Goal: Download file/media

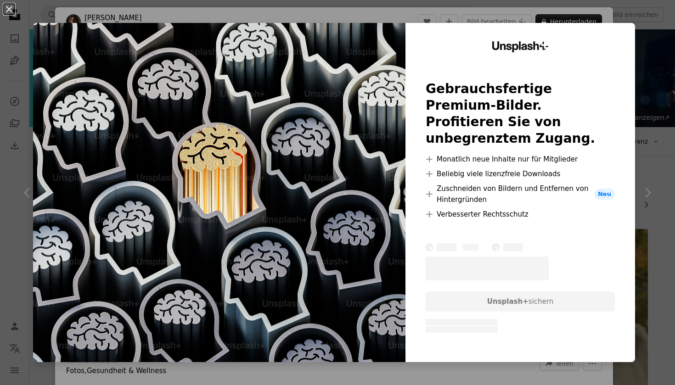
scroll to position [2708, 0]
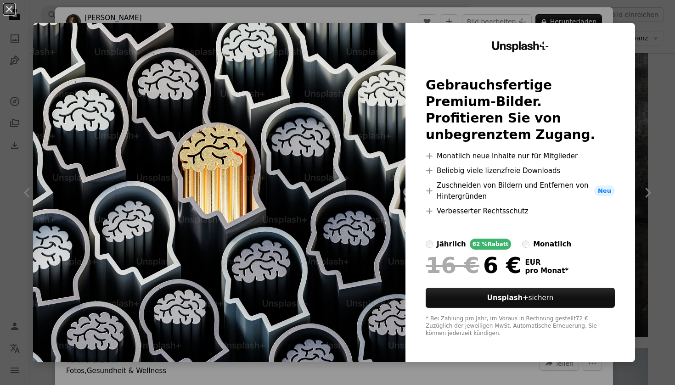
click at [588, 1] on div "An X shape Unsplash+ Gebrauchsfertige Premium-Bilder. Profitieren Sie von unbeg…" at bounding box center [337, 192] width 675 height 385
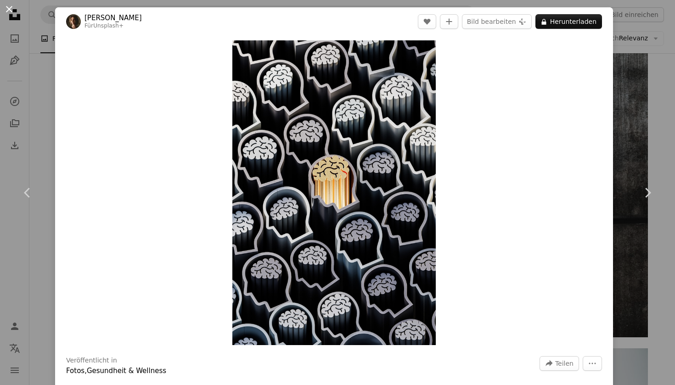
click at [13, 4] on button "An X shape" at bounding box center [9, 9] width 11 height 11
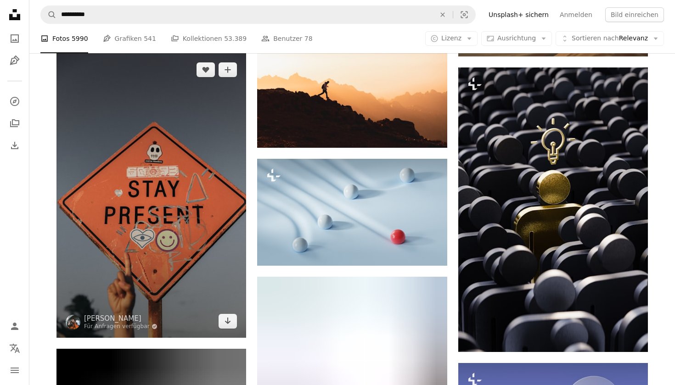
scroll to position [5915, 0]
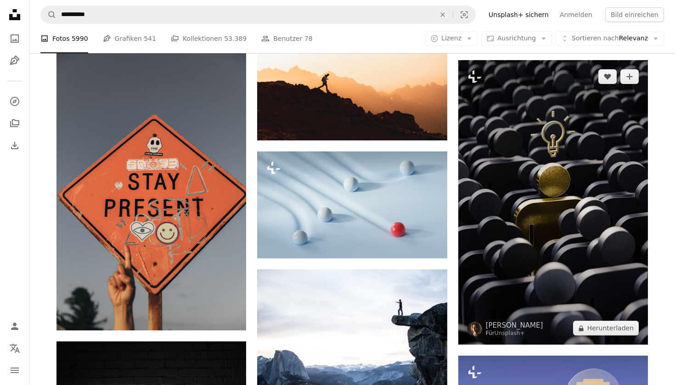
click at [500, 201] on img at bounding box center [553, 202] width 190 height 285
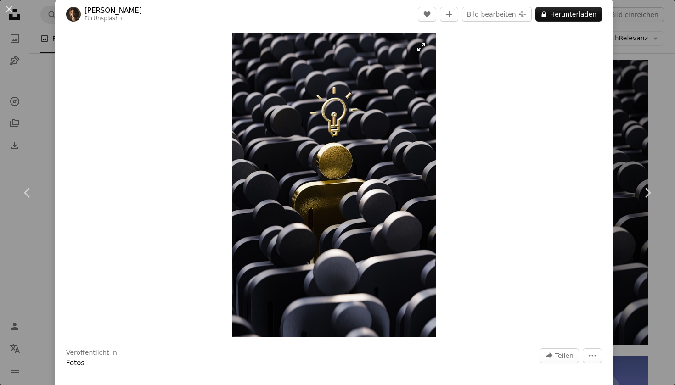
scroll to position [10, 0]
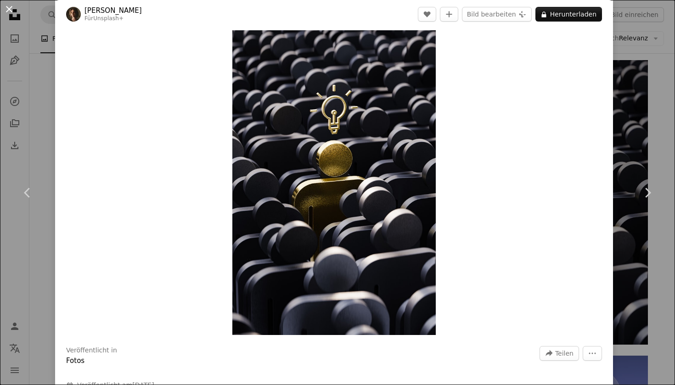
click at [6, 4] on button "An X shape" at bounding box center [9, 9] width 11 height 11
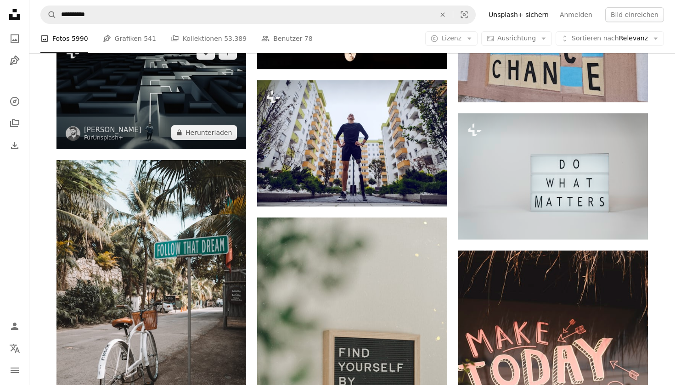
scroll to position [6885, 0]
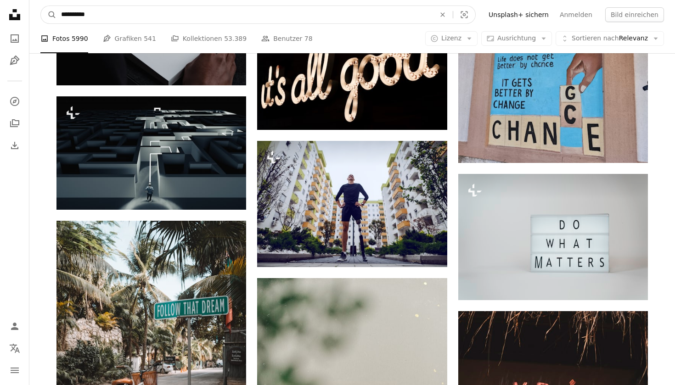
click at [220, 16] on input "**********" at bounding box center [244, 14] width 376 height 17
type input "*"
type input "******"
click at [49, 15] on button "A magnifying glass" at bounding box center [49, 14] width 16 height 17
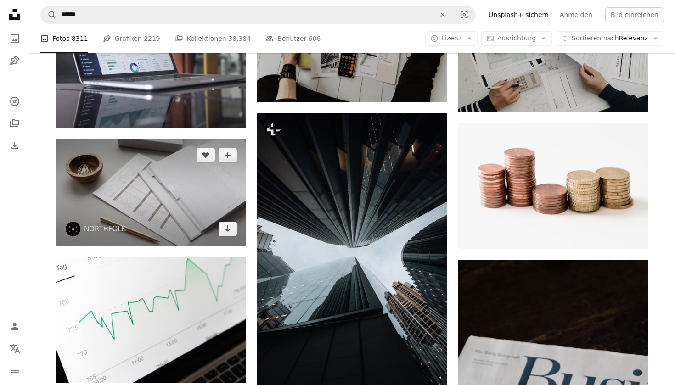
scroll to position [316, 0]
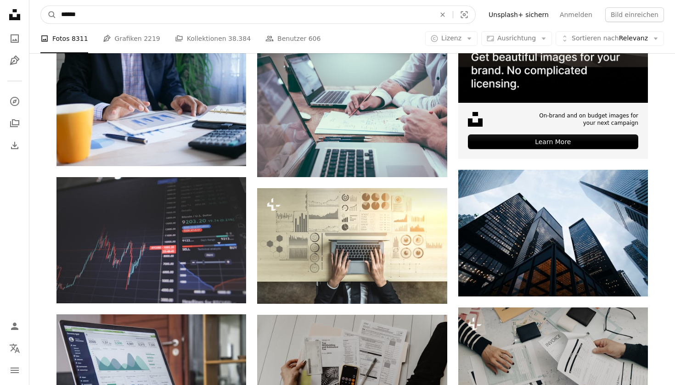
click at [170, 19] on input "******" at bounding box center [244, 14] width 376 height 17
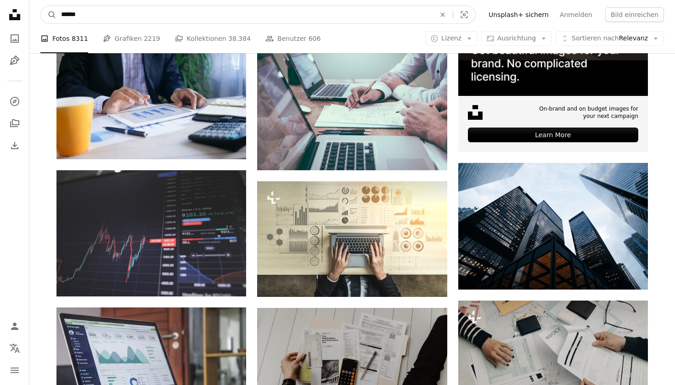
scroll to position [325, 0]
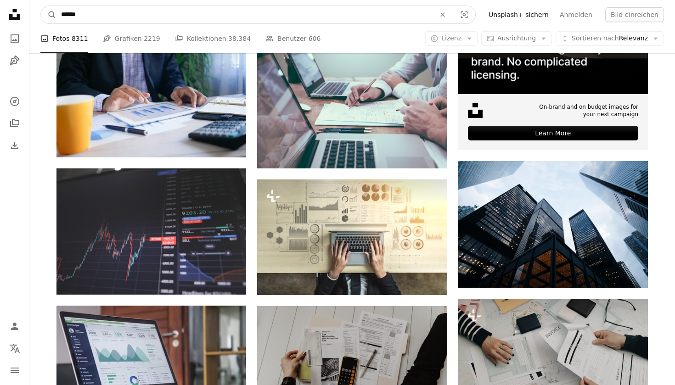
drag, startPoint x: 82, startPoint y: 13, endPoint x: 62, endPoint y: 14, distance: 20.7
click at [62, 14] on input "******" at bounding box center [244, 14] width 376 height 17
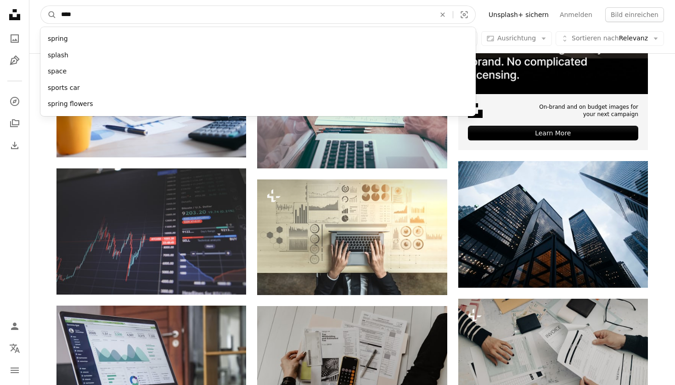
type input "*****"
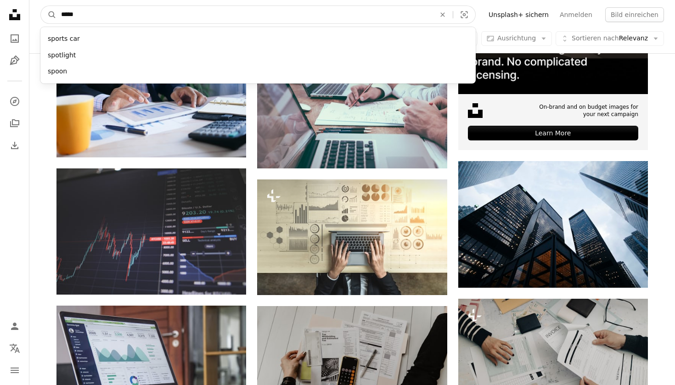
click at [49, 15] on button "A magnifying glass" at bounding box center [49, 14] width 16 height 17
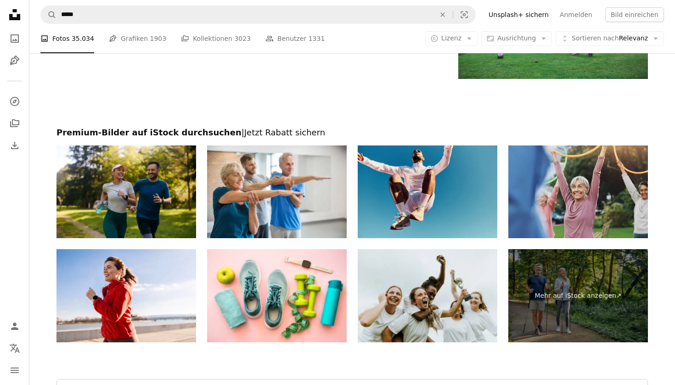
scroll to position [1450, 0]
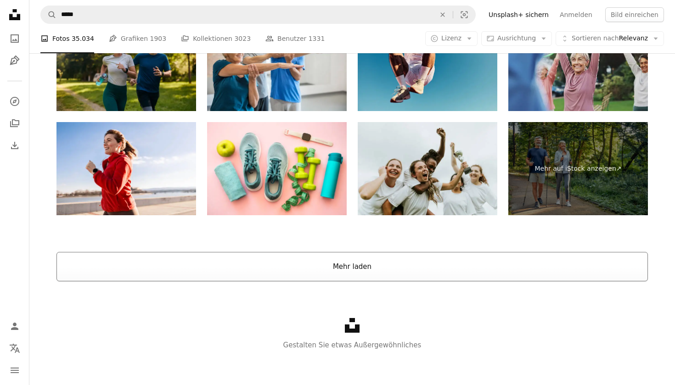
click at [263, 265] on button "Mehr laden" at bounding box center [352, 266] width 592 height 29
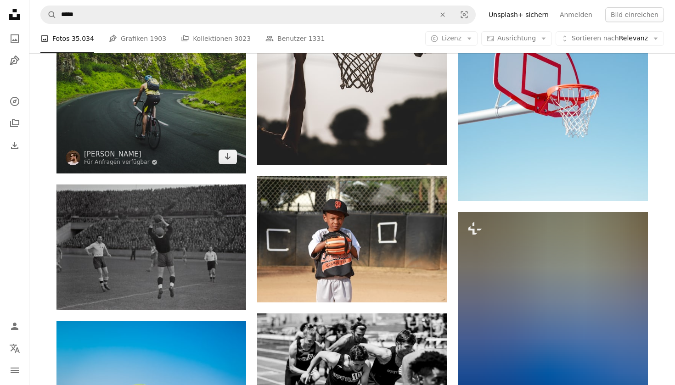
scroll to position [2508, 0]
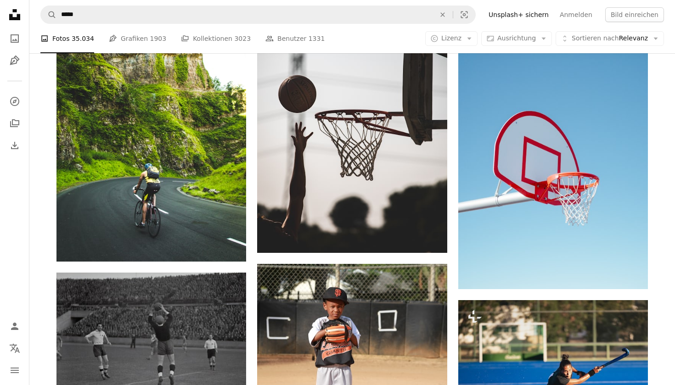
click at [20, 27] on div "Unsplash logo Unsplash-Startseite A photo Pen Tool" at bounding box center [15, 38] width 18 height 64
click at [20, 30] on link "A photo" at bounding box center [15, 38] width 18 height 18
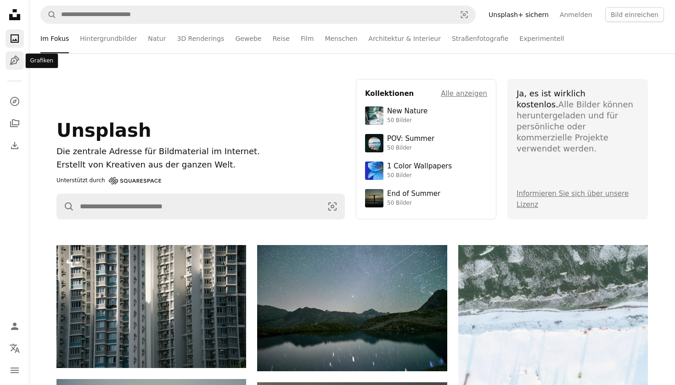
click at [21, 63] on link "Pen Tool" at bounding box center [15, 60] width 18 height 18
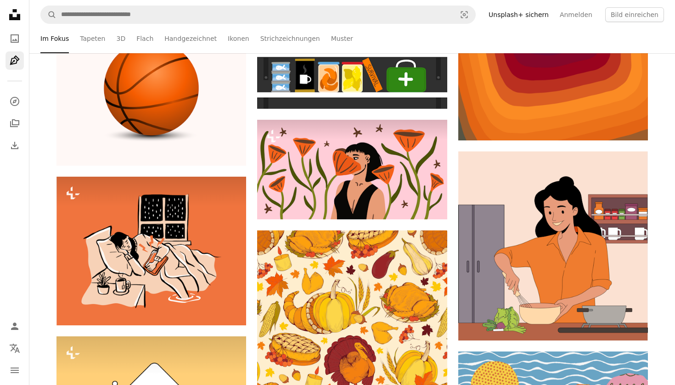
scroll to position [480, 0]
click at [9, 119] on icon "A stack of folders" at bounding box center [14, 123] width 11 height 11
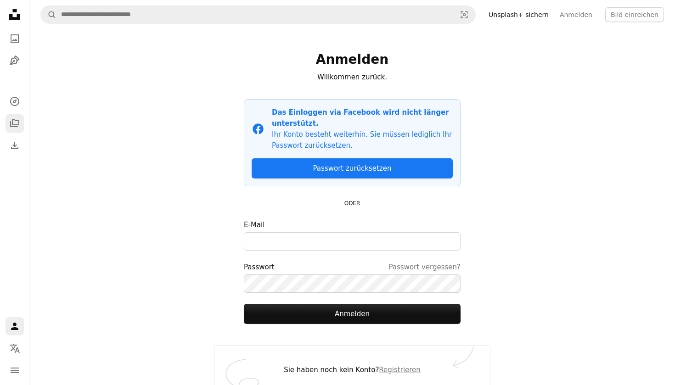
click at [9, 115] on link "A stack of folders" at bounding box center [15, 123] width 18 height 18
click at [10, 40] on icon "A photo" at bounding box center [14, 38] width 11 height 11
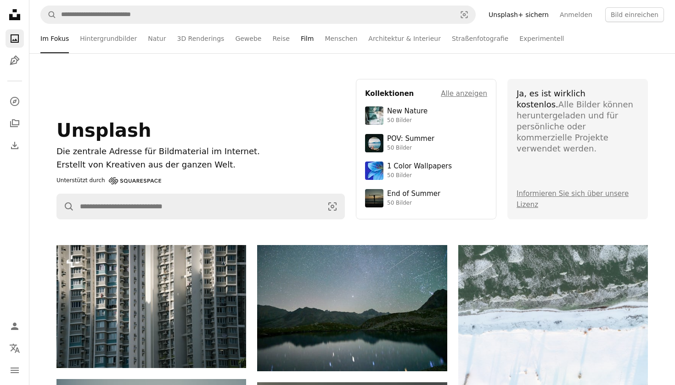
click at [301, 39] on link "Film" at bounding box center [307, 38] width 13 height 29
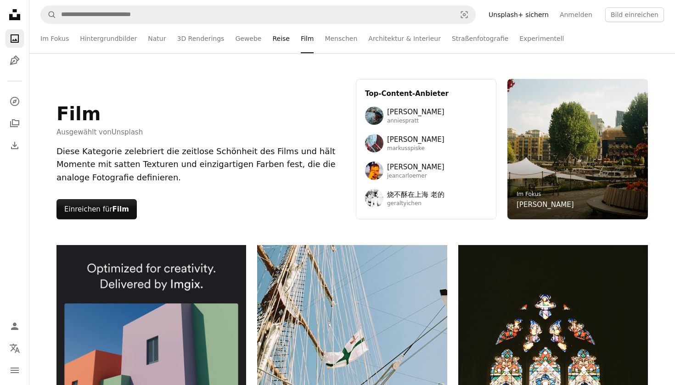
click at [272, 46] on link "Reise" at bounding box center [280, 38] width 17 height 29
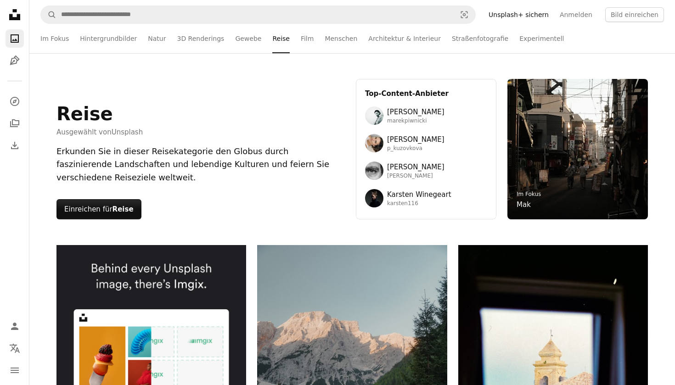
click at [220, 36] on ul "Im Fokus Hintergrundbilder Natur 3D Renderings Gewebe Reise Film Menschen Archi…" at bounding box center [372, 38] width 584 height 29
click at [209, 36] on link "3D Renderings" at bounding box center [200, 38] width 47 height 29
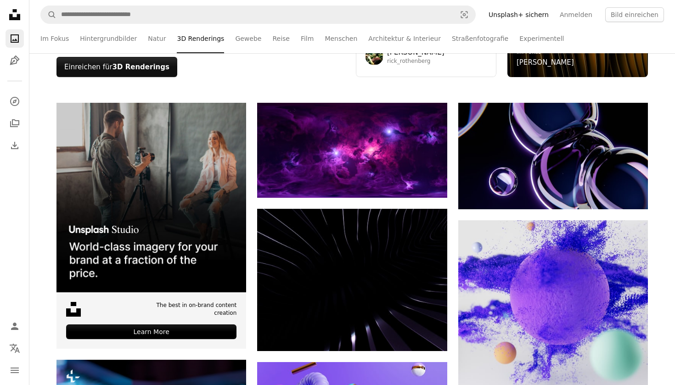
scroll to position [143, 0]
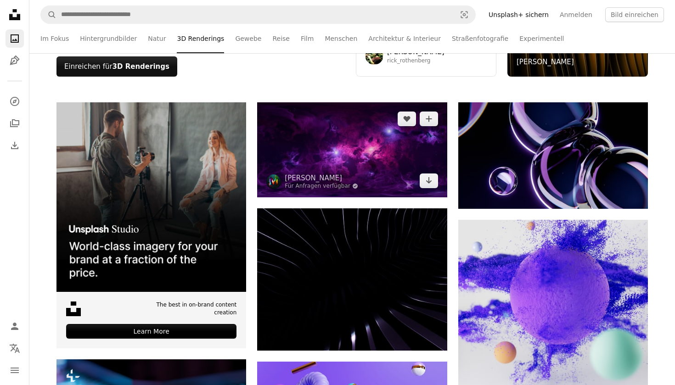
click at [295, 156] on img at bounding box center [352, 149] width 190 height 95
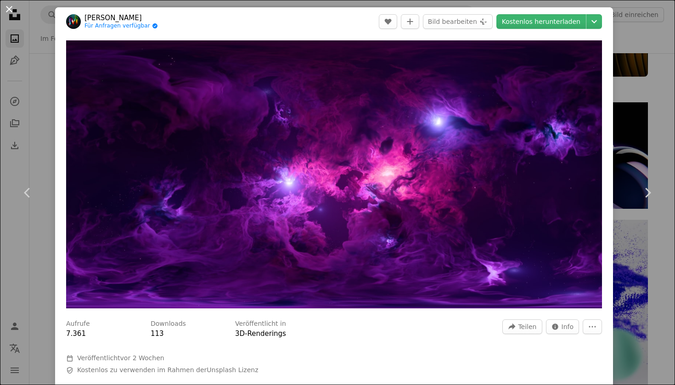
click at [10, 13] on button "An X shape" at bounding box center [9, 9] width 11 height 11
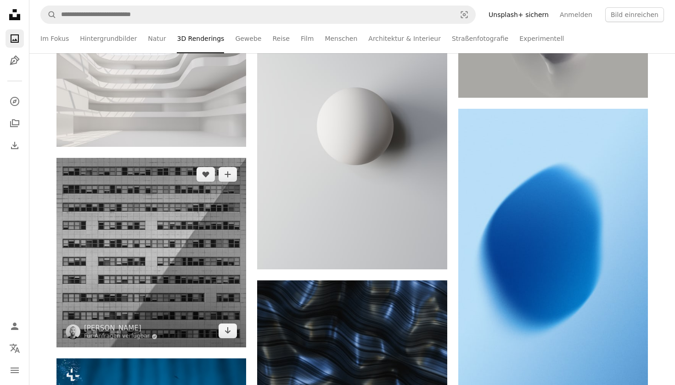
scroll to position [1081, 0]
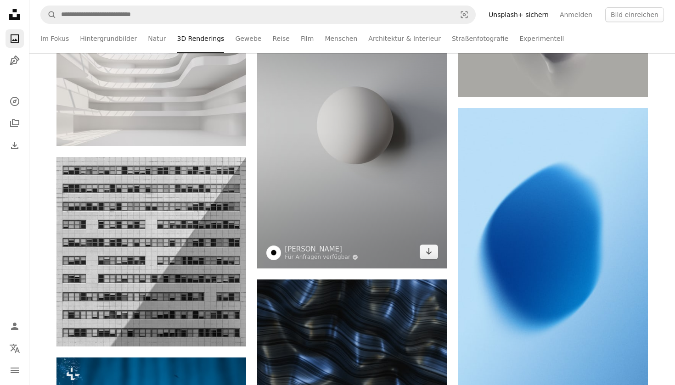
click at [304, 168] on img at bounding box center [352, 126] width 190 height 285
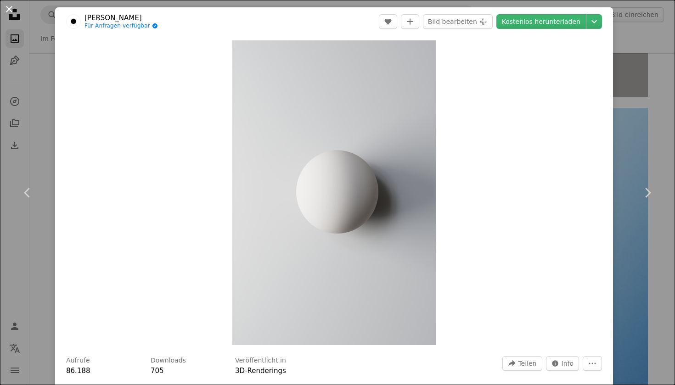
click at [4, 6] on button "An X shape" at bounding box center [9, 9] width 11 height 11
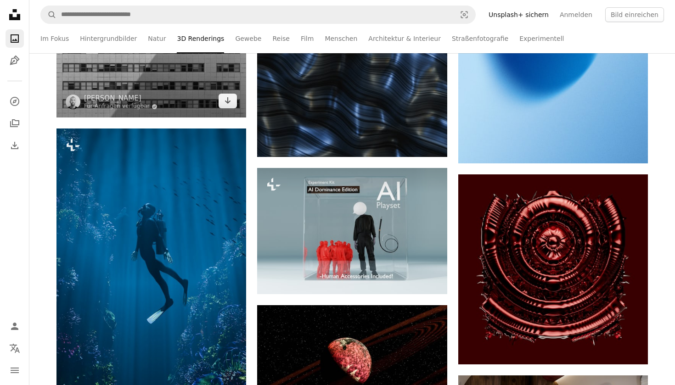
scroll to position [1315, 0]
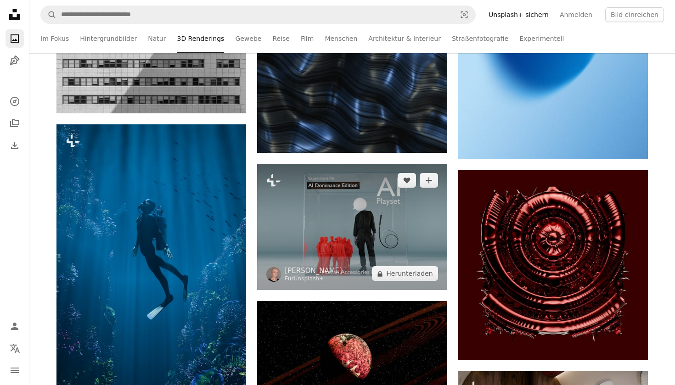
click at [293, 199] on img at bounding box center [352, 227] width 190 height 126
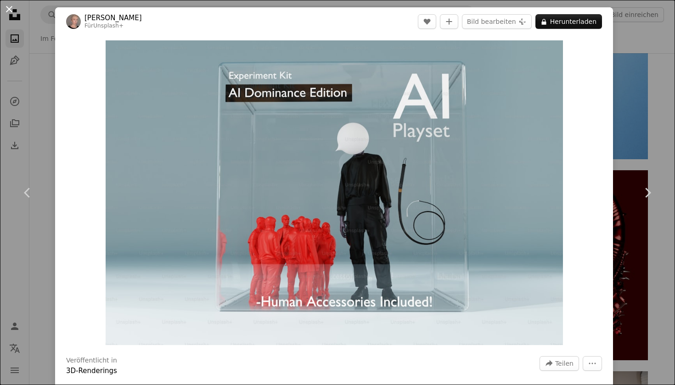
click at [9, 6] on button "An X shape" at bounding box center [9, 9] width 11 height 11
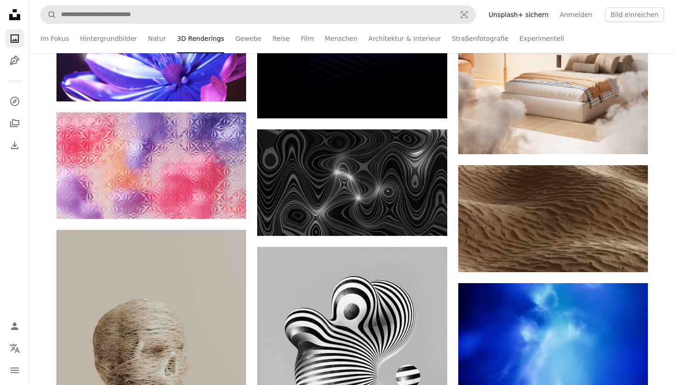
scroll to position [4956, 0]
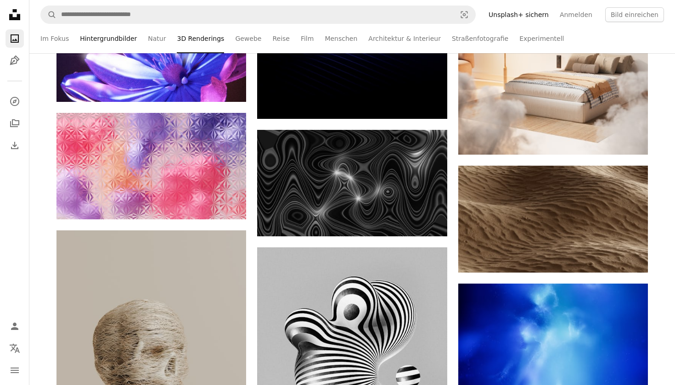
click at [118, 35] on link "Hintergrundbilder" at bounding box center [108, 38] width 57 height 29
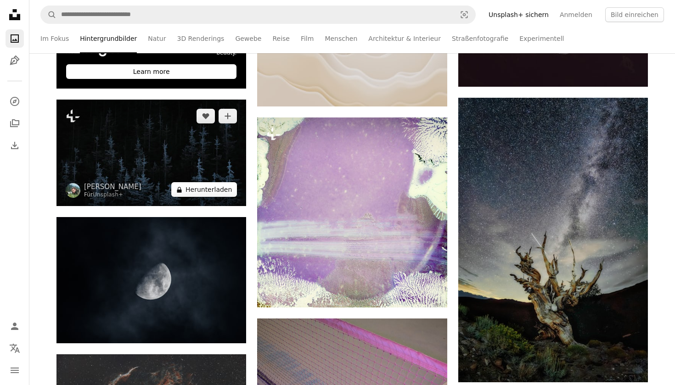
scroll to position [404, 0]
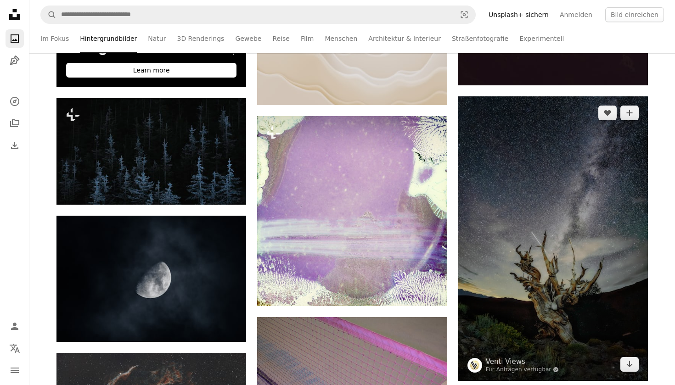
click at [509, 193] on img at bounding box center [553, 238] width 190 height 285
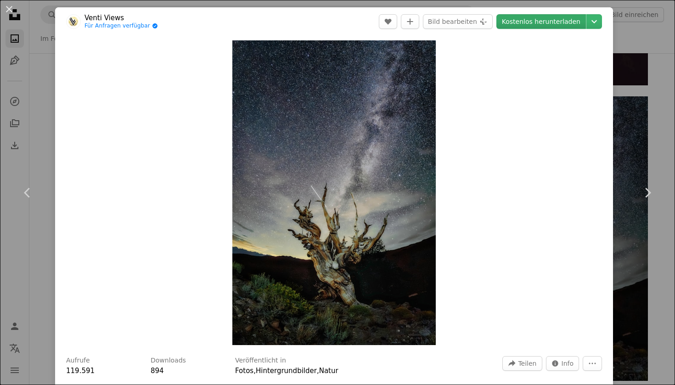
click at [577, 21] on link "Kostenlos herunterladen" at bounding box center [542, 21] width 90 height 15
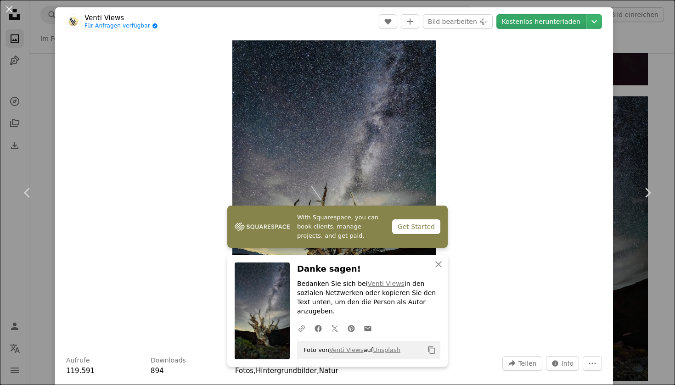
click at [577, 21] on link "Kostenlos herunterladen" at bounding box center [542, 21] width 90 height 15
click at [4, 12] on button "An X shape" at bounding box center [9, 9] width 11 height 11
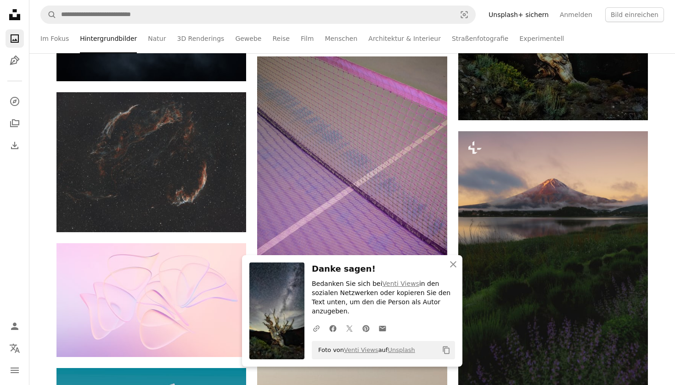
scroll to position [672, 0]
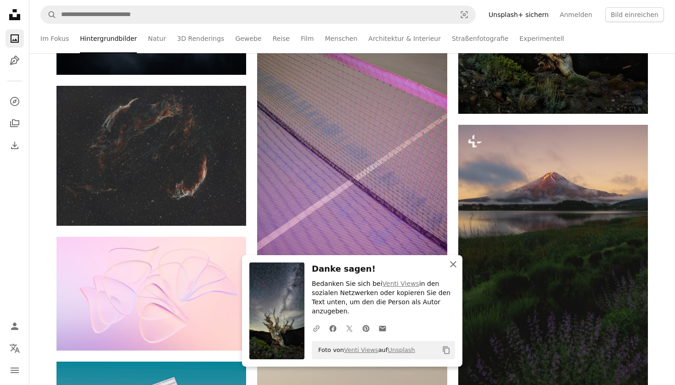
click at [451, 270] on icon "An X shape" at bounding box center [453, 264] width 11 height 11
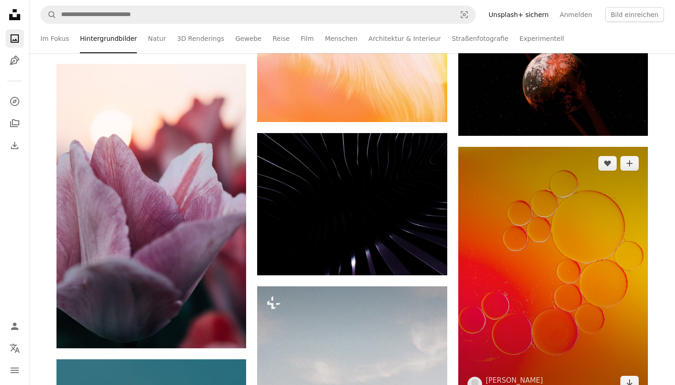
scroll to position [6154, 0]
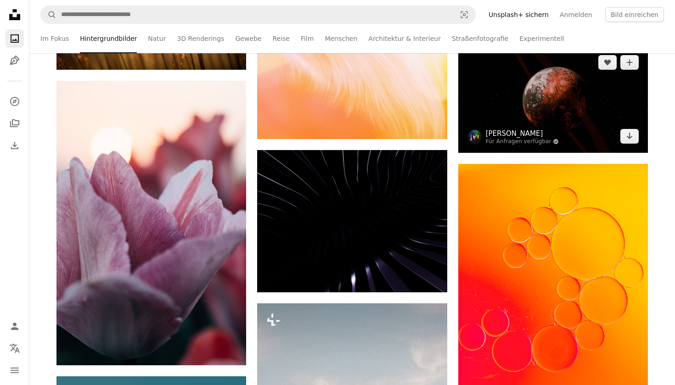
click at [515, 133] on link "[PERSON_NAME]" at bounding box center [522, 133] width 73 height 9
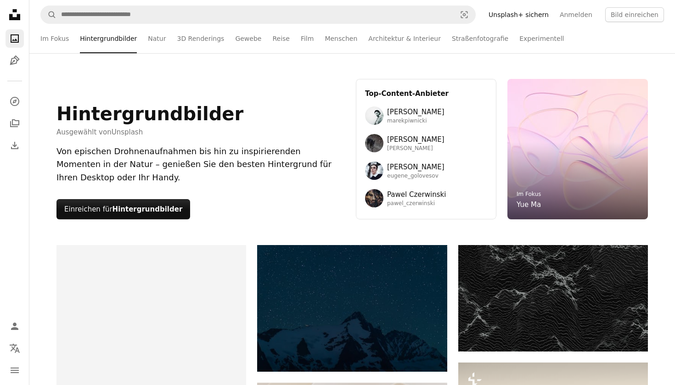
scroll to position [6154, 0]
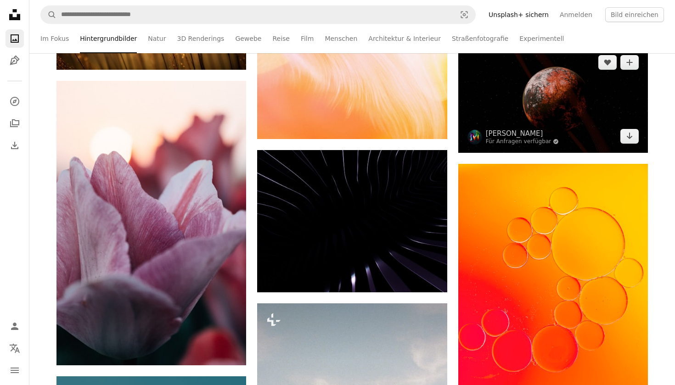
click at [511, 116] on img at bounding box center [553, 99] width 190 height 107
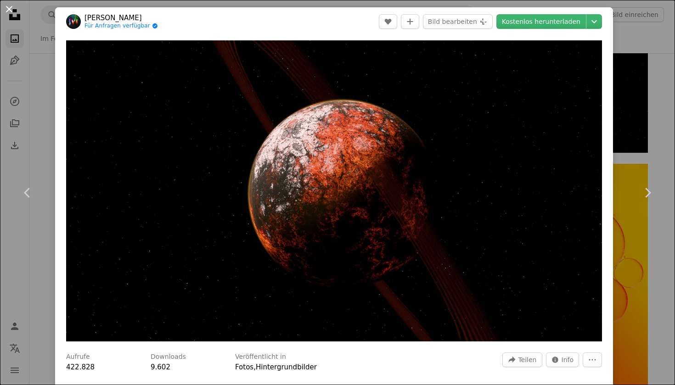
click at [15, 15] on button "An X shape" at bounding box center [9, 9] width 11 height 11
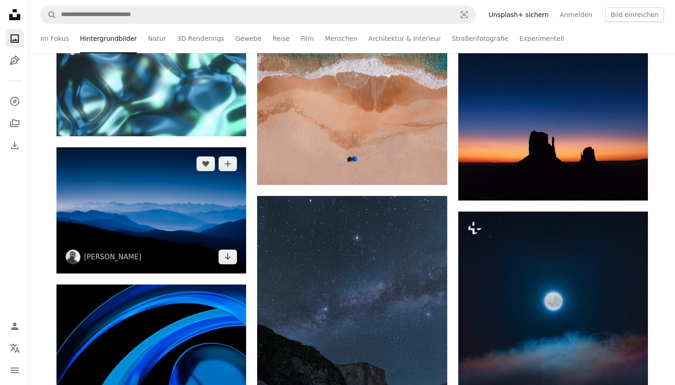
scroll to position [9530, 0]
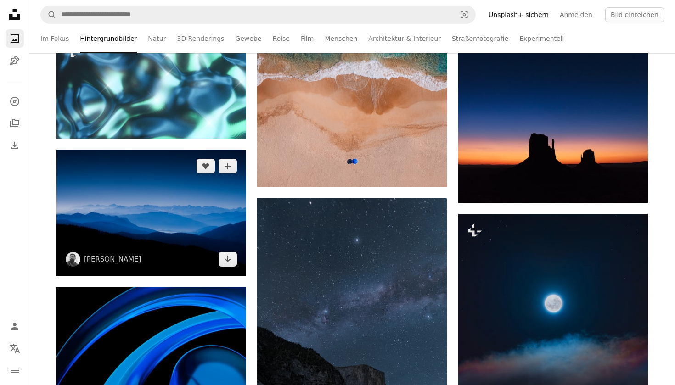
click at [179, 258] on img at bounding box center [151, 213] width 190 height 126
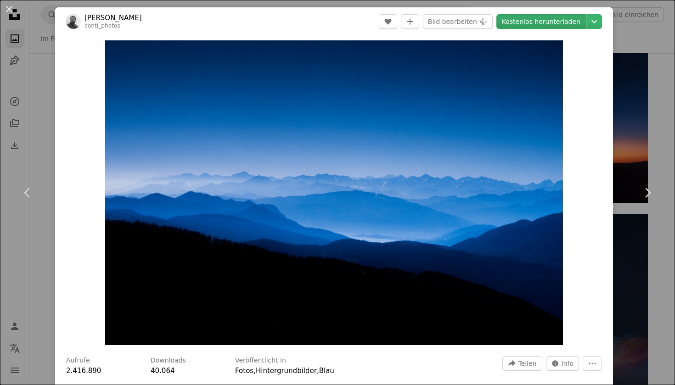
click at [561, 24] on link "Kostenlos herunterladen" at bounding box center [542, 21] width 90 height 15
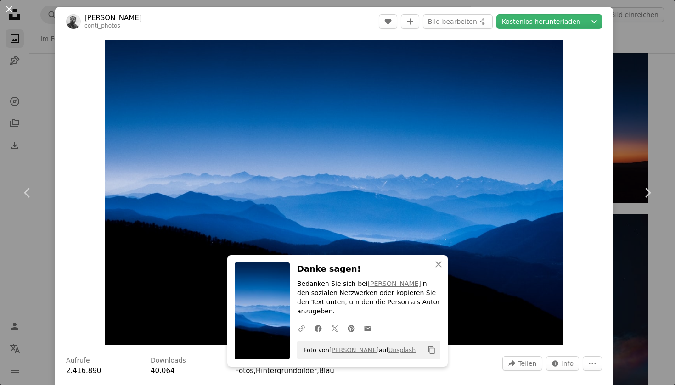
click at [4, 15] on button "An X shape" at bounding box center [9, 9] width 11 height 11
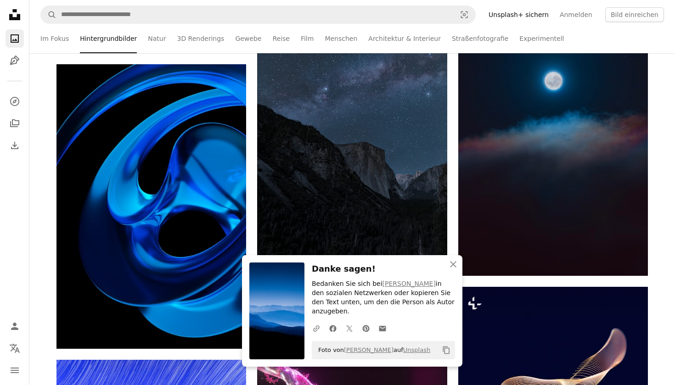
scroll to position [9758, 0]
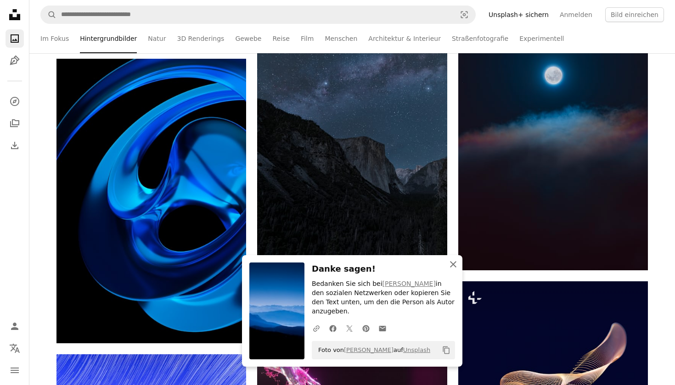
click at [448, 270] on icon "An X shape" at bounding box center [453, 264] width 11 height 11
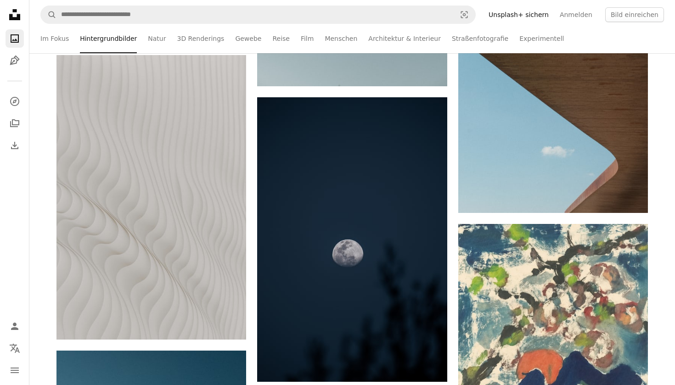
scroll to position [15374, 0]
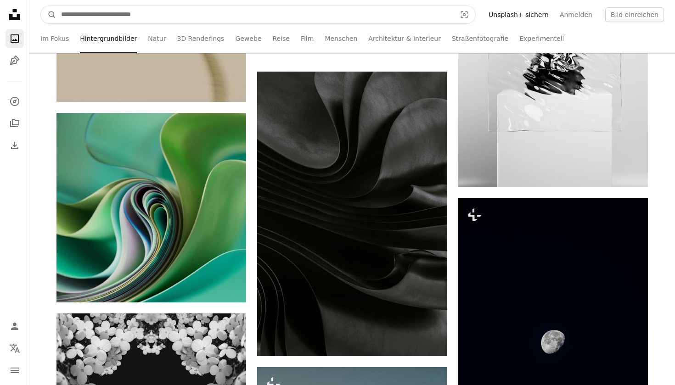
click at [324, 16] on input "Finden Sie Bildmaterial auf der ganzen Webseite" at bounding box center [254, 14] width 397 height 17
type input "********"
click at [49, 15] on button "A magnifying glass" at bounding box center [49, 14] width 16 height 17
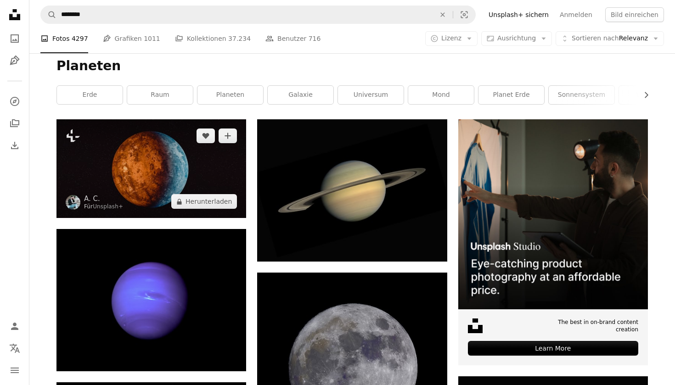
scroll to position [118, 0]
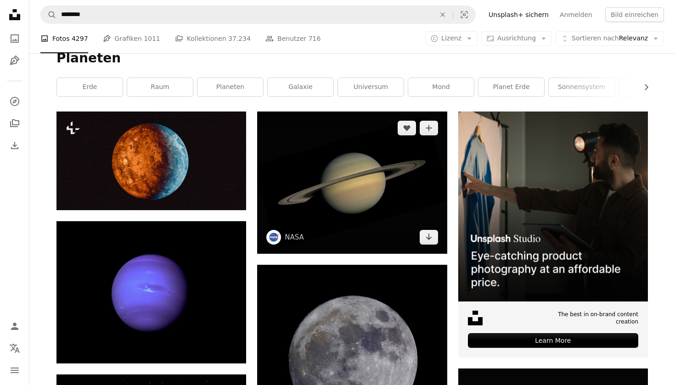
click at [292, 192] on img at bounding box center [352, 183] width 190 height 142
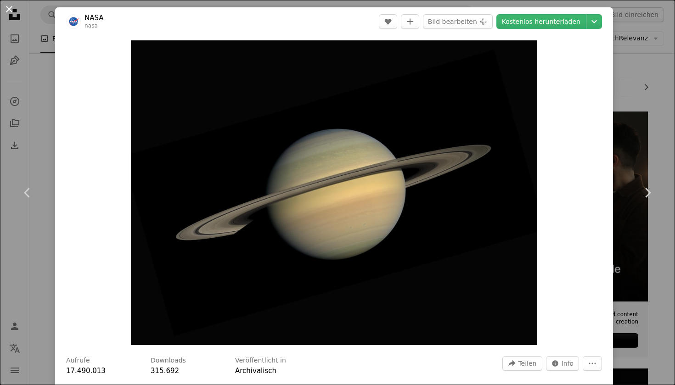
click at [10, 9] on button "An X shape" at bounding box center [9, 9] width 11 height 11
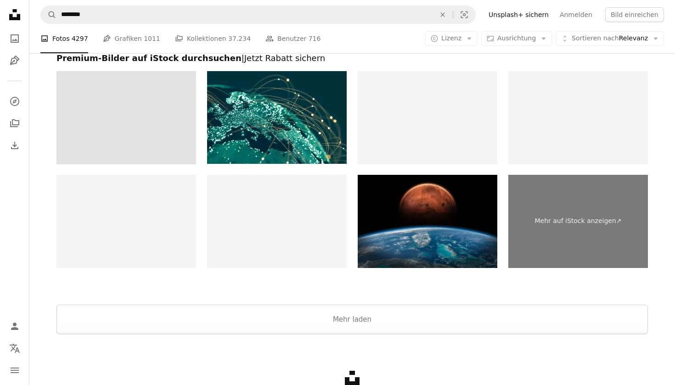
scroll to position [1612, 0]
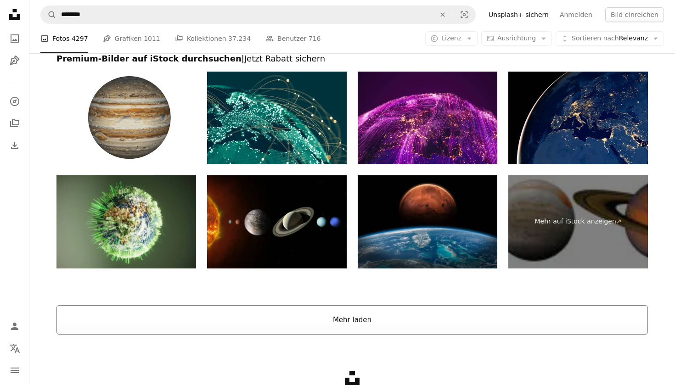
click at [265, 310] on button "Mehr laden" at bounding box center [352, 319] width 592 height 29
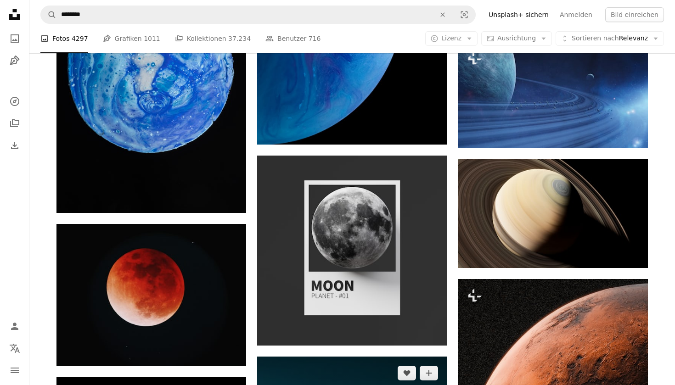
scroll to position [2540, 0]
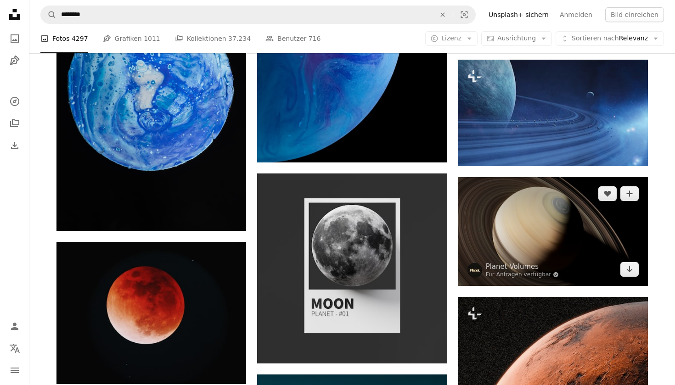
click at [515, 216] on img at bounding box center [553, 231] width 190 height 108
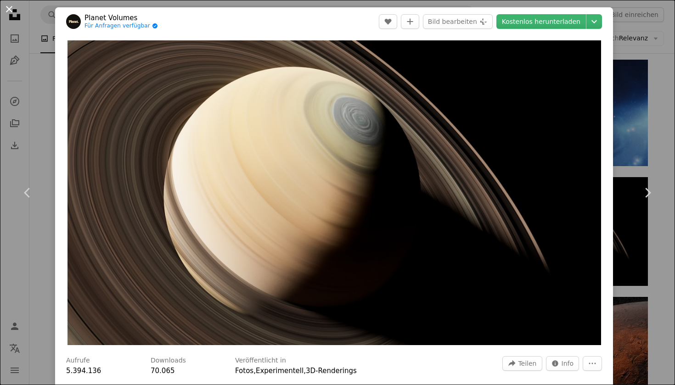
click at [7, 14] on button "An X shape" at bounding box center [9, 9] width 11 height 11
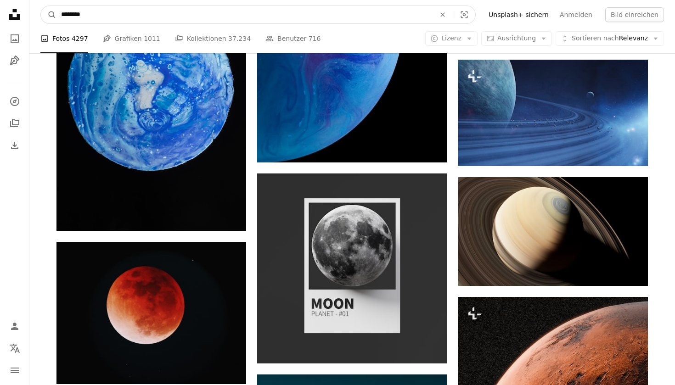
click at [161, 16] on input "********" at bounding box center [244, 14] width 376 height 17
type input "**********"
click at [49, 15] on button "A magnifying glass" at bounding box center [49, 14] width 16 height 17
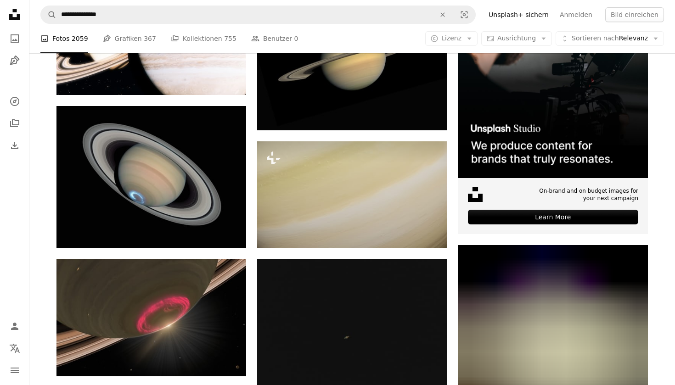
scroll to position [252, 0]
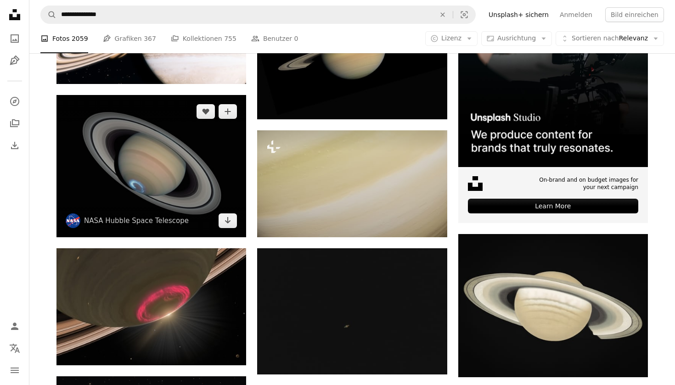
click at [137, 175] on img at bounding box center [151, 166] width 190 height 142
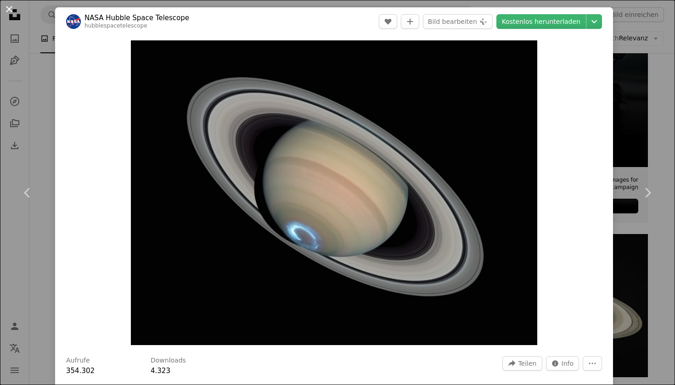
click at [13, 10] on button "An X shape" at bounding box center [9, 9] width 11 height 11
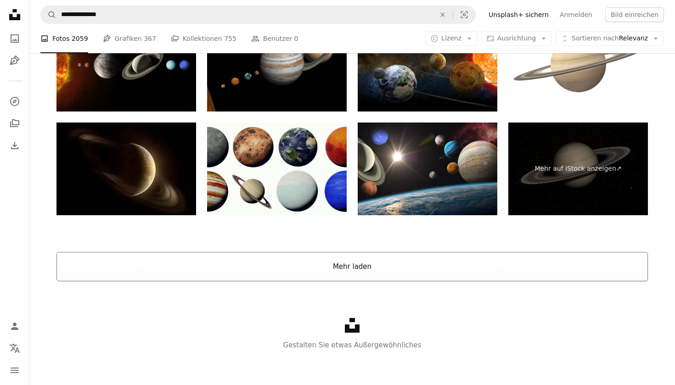
click at [350, 275] on button "Mehr laden" at bounding box center [352, 266] width 592 height 29
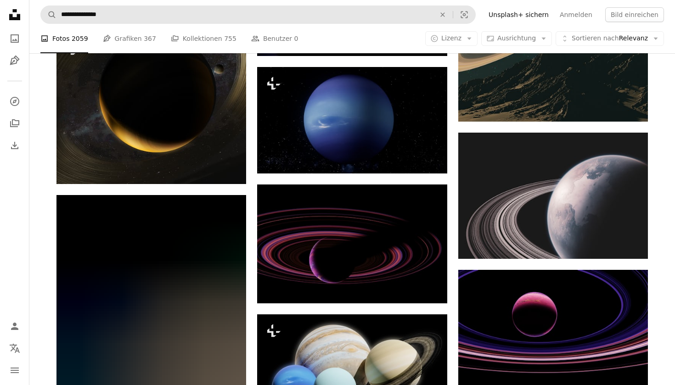
scroll to position [4900, 0]
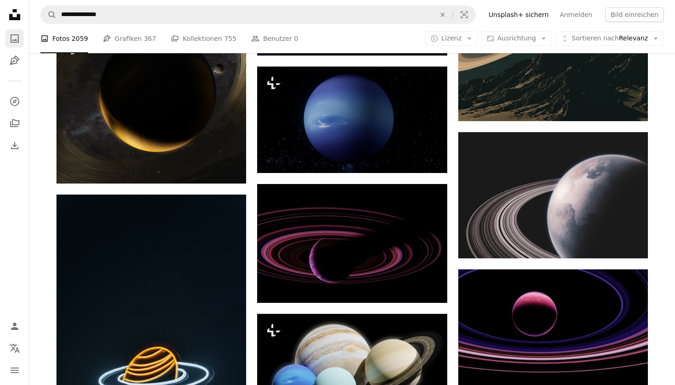
click at [23, 38] on link "A photo" at bounding box center [15, 38] width 18 height 18
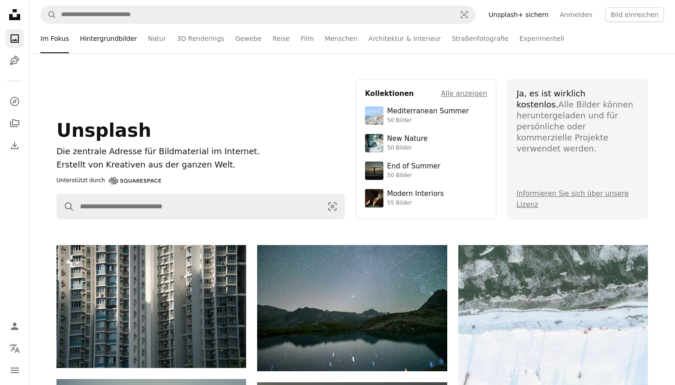
click at [118, 47] on link "Hintergrundbilder" at bounding box center [108, 38] width 57 height 29
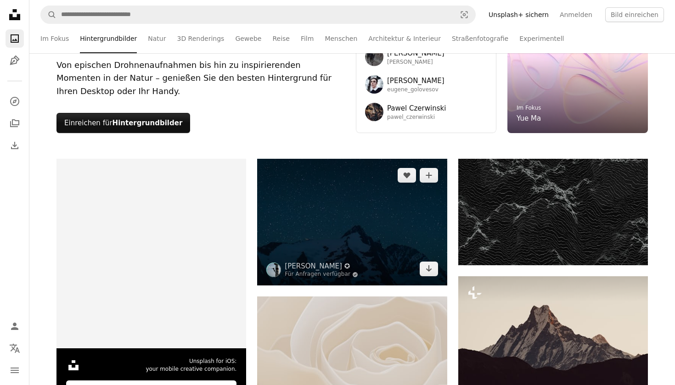
scroll to position [89, 0]
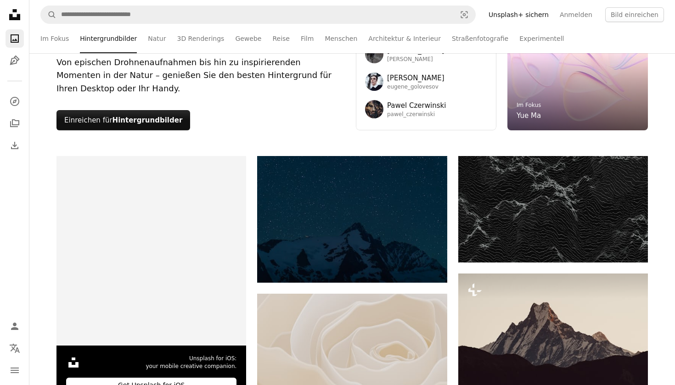
click at [139, 40] on ul "Im Fokus Hintergrundbilder Natur 3D Renderings Gewebe Reise Film Menschen Archi…" at bounding box center [372, 38] width 584 height 29
click at [149, 44] on link "Natur" at bounding box center [157, 38] width 18 height 29
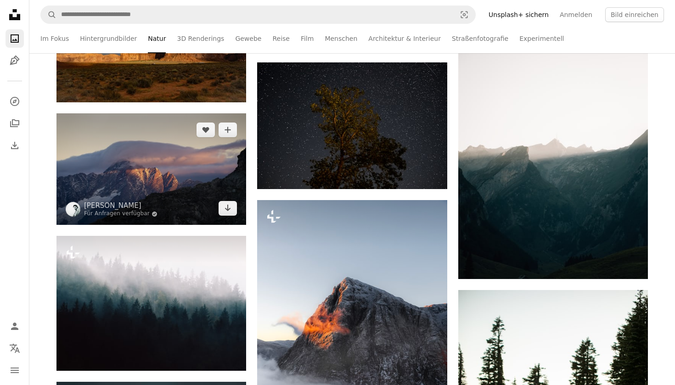
scroll to position [1043, 0]
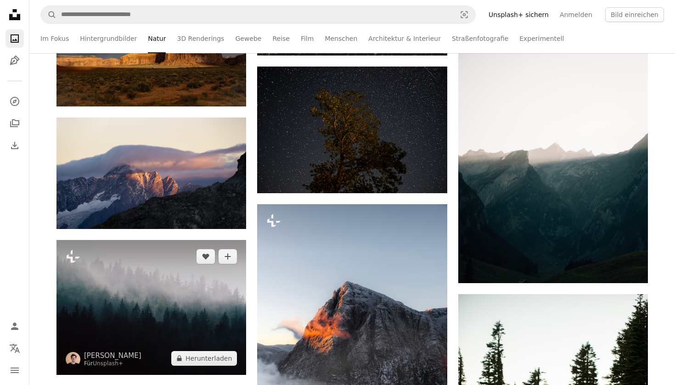
click at [183, 269] on img at bounding box center [151, 307] width 190 height 135
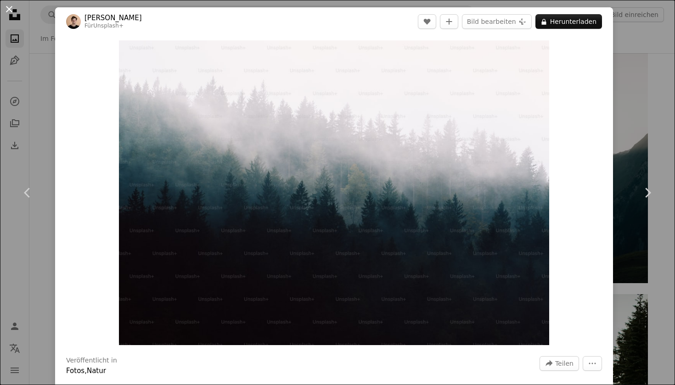
click at [13, 4] on button "An X shape" at bounding box center [9, 9] width 11 height 11
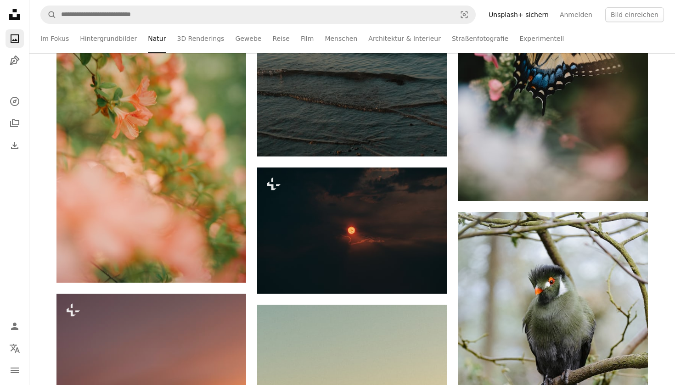
scroll to position [7138, 0]
